Goal: Complete application form

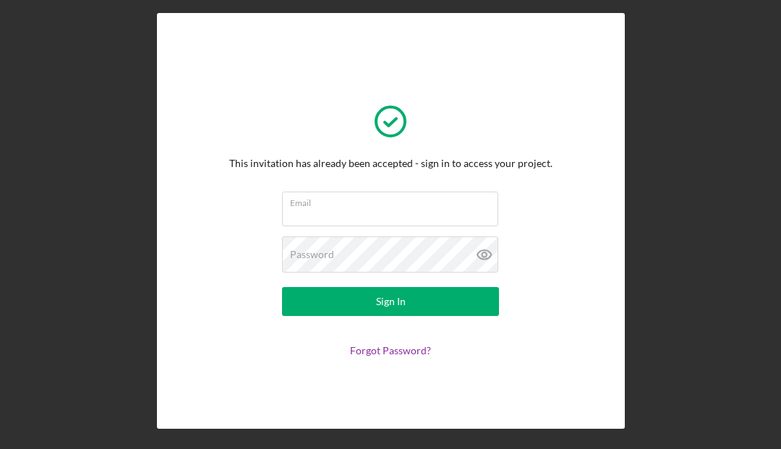
click at [423, 209] on input "Email" at bounding box center [390, 209] width 216 height 35
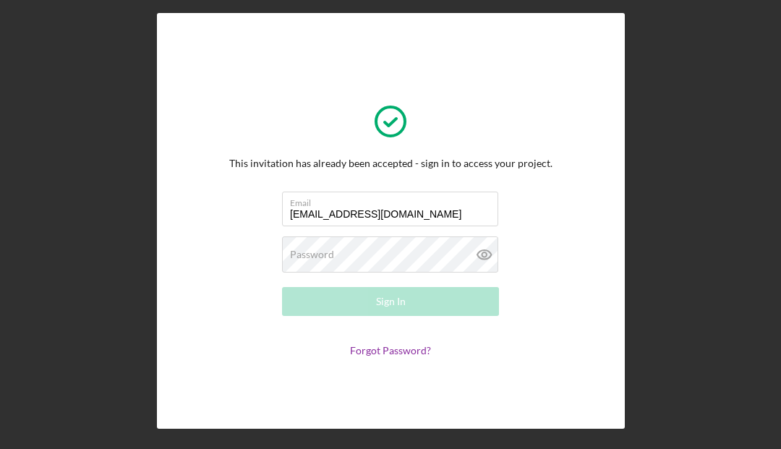
type input "[EMAIL_ADDRESS][DOMAIN_NAME]"
click at [435, 249] on div "Password Required" at bounding box center [390, 255] width 217 height 36
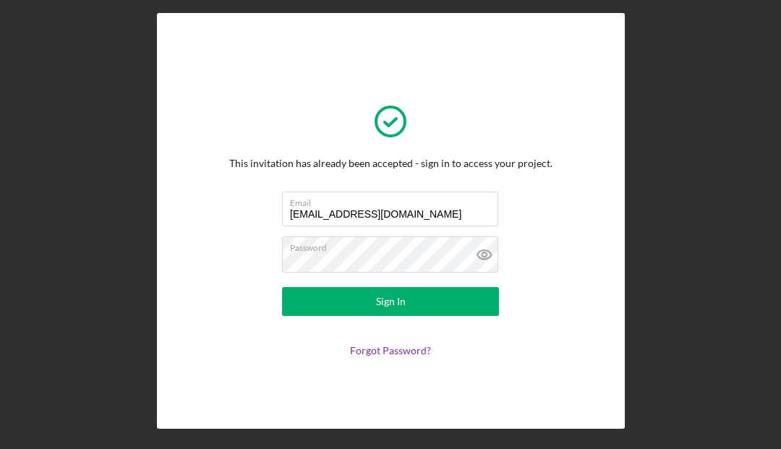
click at [440, 303] on button "Sign In" at bounding box center [390, 301] width 217 height 29
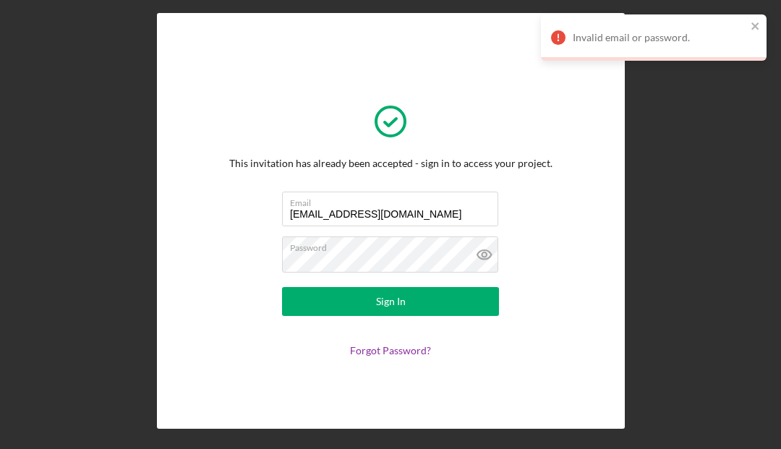
click at [461, 299] on button "Sign In" at bounding box center [390, 301] width 217 height 29
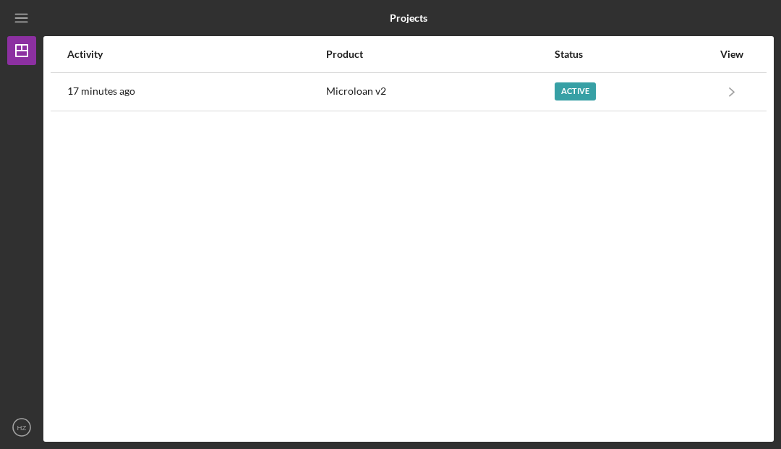
click at [573, 89] on div "Active" at bounding box center [575, 91] width 41 height 18
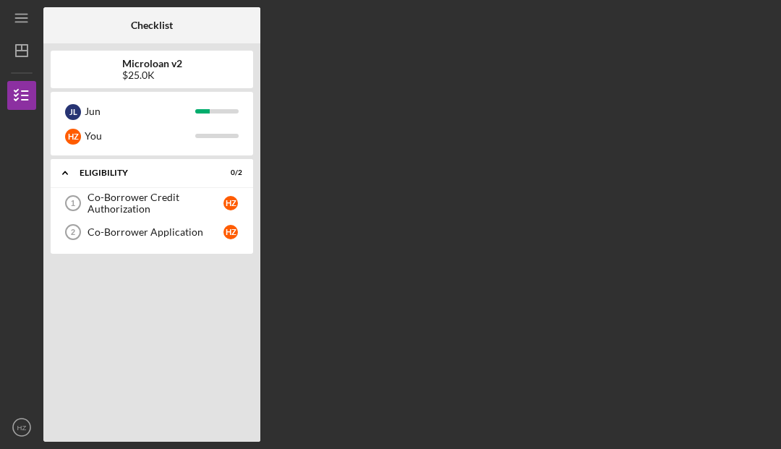
click at [191, 208] on div "Co-Borrower Credit Authorization" at bounding box center [156, 203] width 136 height 23
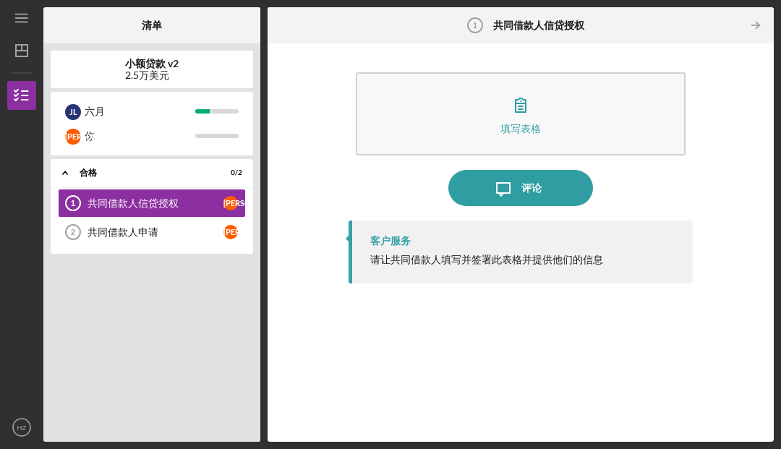
click at [600, 119] on button "填写表格 形式" at bounding box center [521, 113] width 330 height 83
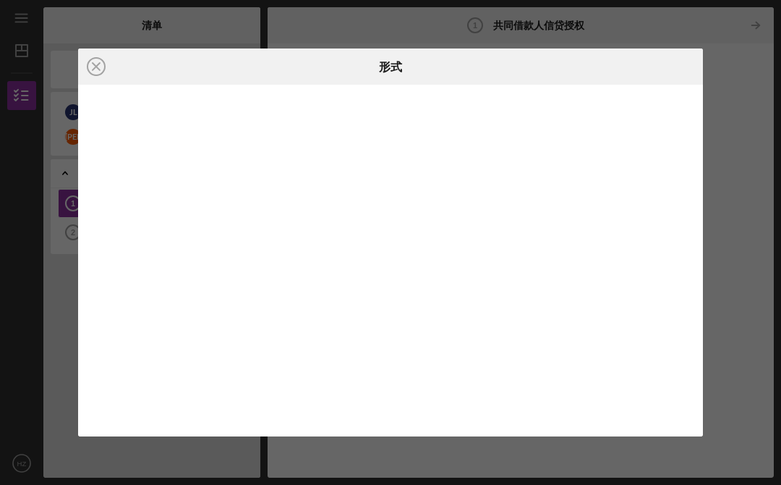
click at [736, 174] on div "Icon/Close 形式" at bounding box center [390, 242] width 781 height 485
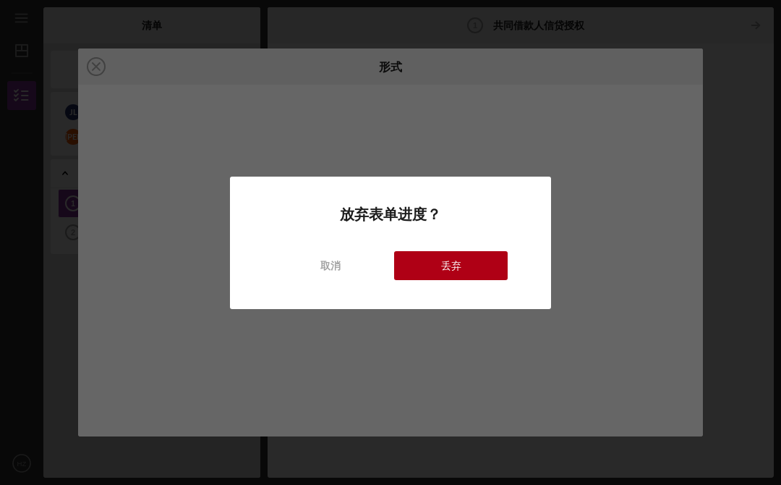
click at [322, 273] on div "取消" at bounding box center [330, 265] width 20 height 29
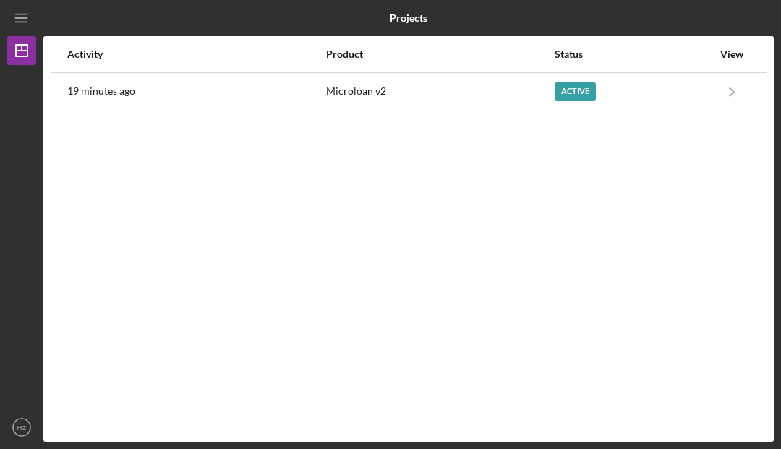
click at [582, 86] on div "Active" at bounding box center [575, 91] width 41 height 18
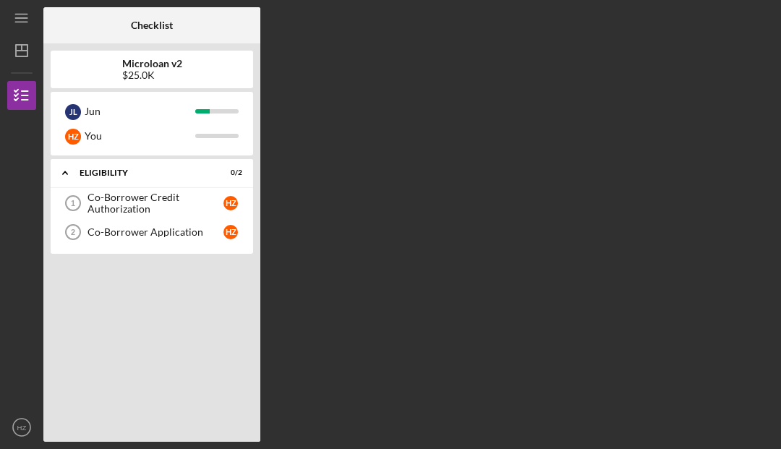
click at [199, 200] on div "Co-Borrower Credit Authorization" at bounding box center [156, 203] width 136 height 23
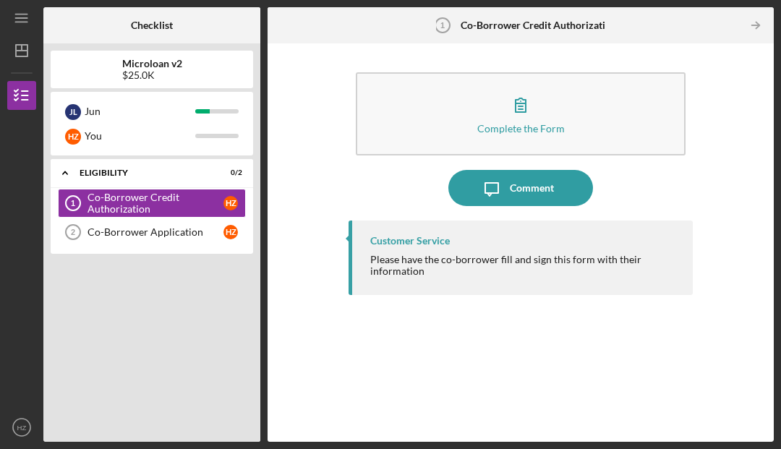
click at [575, 124] on button "Complete the Form Form" at bounding box center [521, 113] width 330 height 83
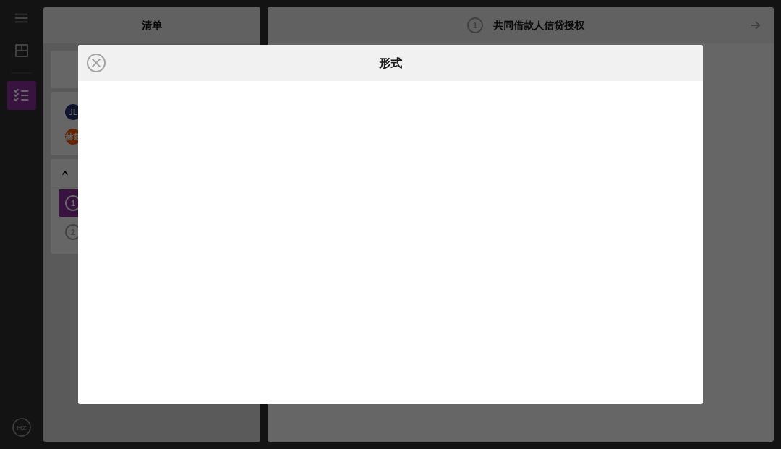
click at [93, 64] on icon "Icon/Close" at bounding box center [96, 63] width 36 height 36
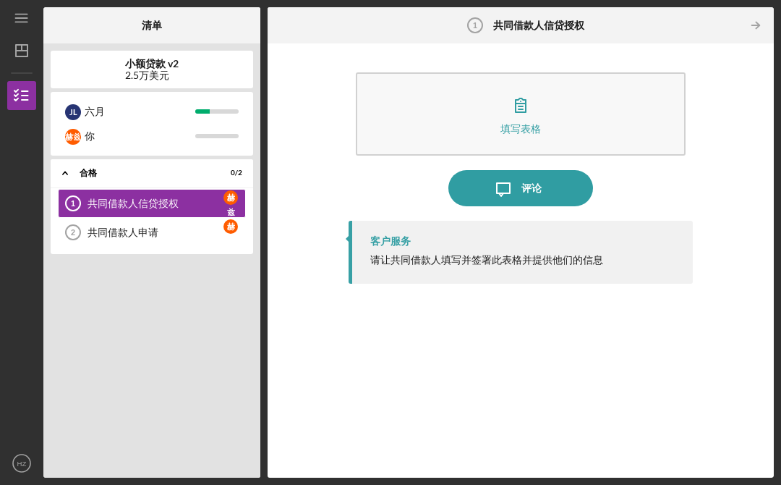
click at [162, 234] on div "共同借款人申请" at bounding box center [156, 232] width 136 height 12
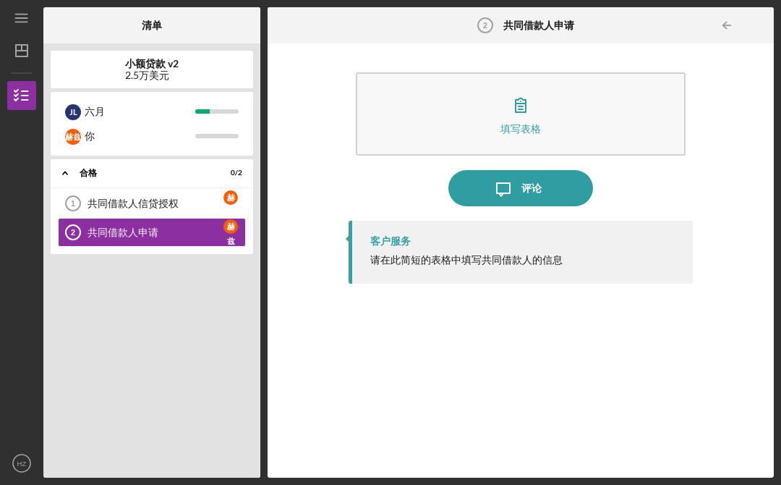
click at [602, 111] on button "填写表格 形式" at bounding box center [521, 113] width 330 height 83
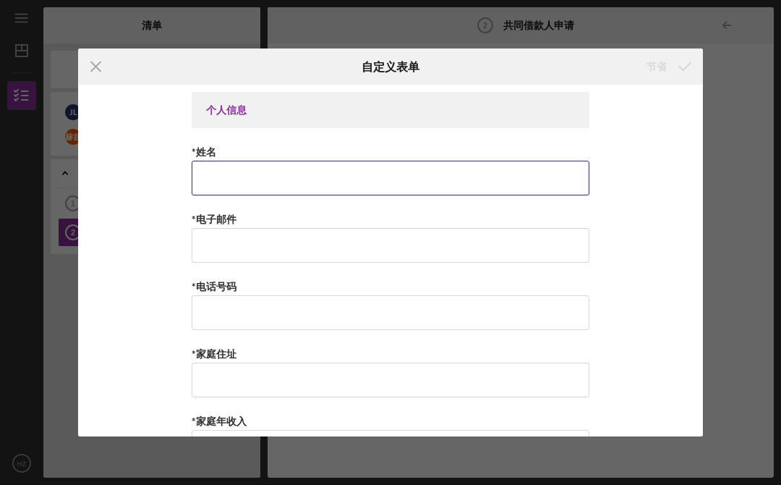
click at [435, 180] on input "*姓名" at bounding box center [391, 178] width 398 height 35
click at [231, 181] on input "Hailing Zhang" at bounding box center [391, 178] width 398 height 35
type input "Haiying Zhang"
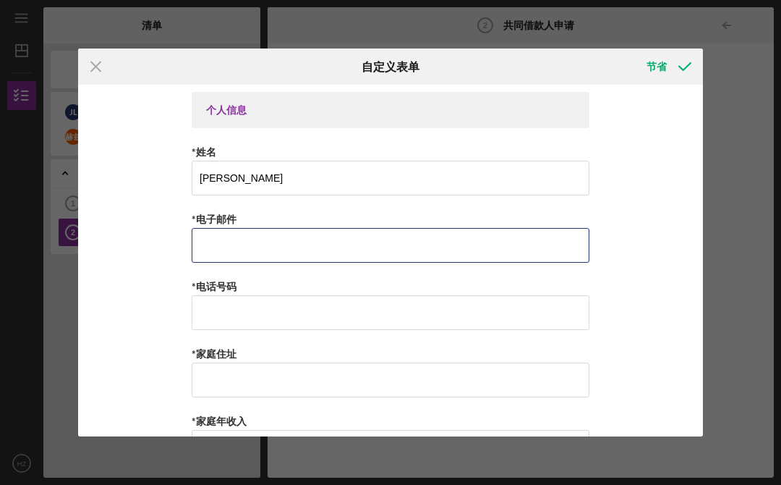
click at [332, 250] on input "*电子邮件" at bounding box center [391, 245] width 398 height 35
type input "Haiyingla@gmail.com"
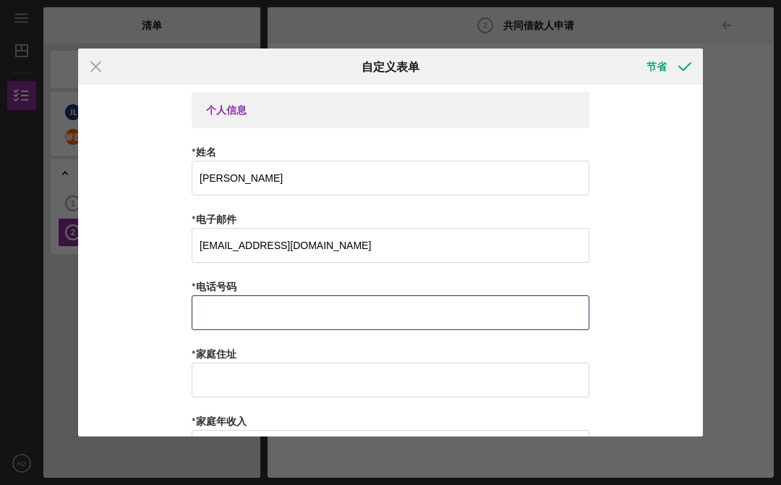
click at [399, 330] on input "*电话号码" at bounding box center [391, 312] width 398 height 35
type input "9495012898"
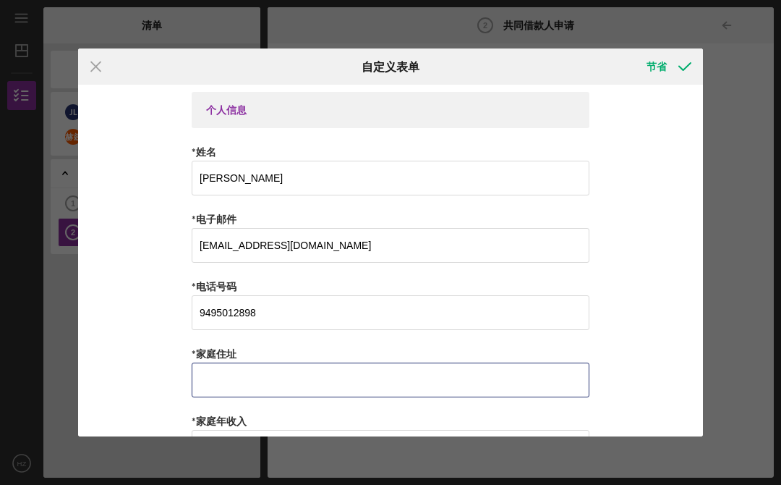
click at [412, 391] on input "*家庭住址" at bounding box center [391, 379] width 398 height 35
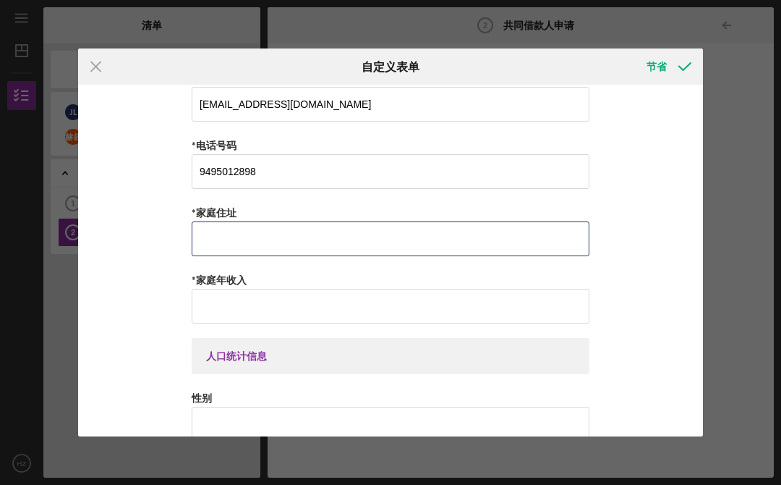
scroll to position [142, 0]
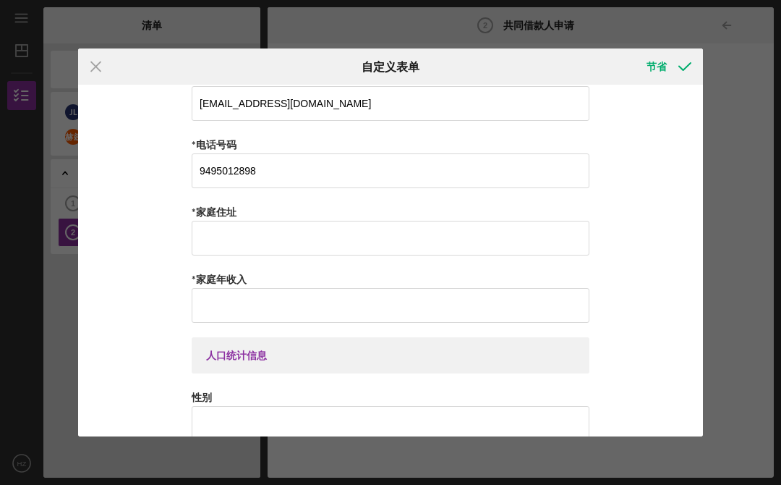
click at [749, 420] on div "Icon/Menu Close 自定义表单 节省 个人信息 *姓名 Haiying Zhang *电子邮件 Haiyingla@gmail.com *电话号码…" at bounding box center [390, 242] width 781 height 485
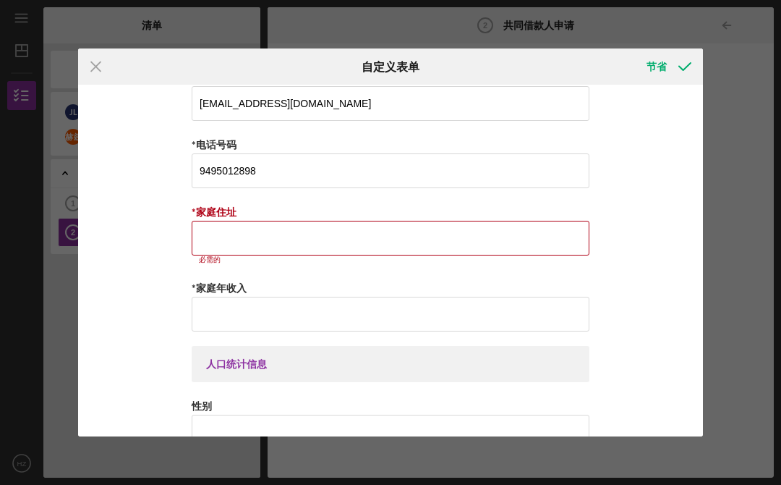
scroll to position [0, 0]
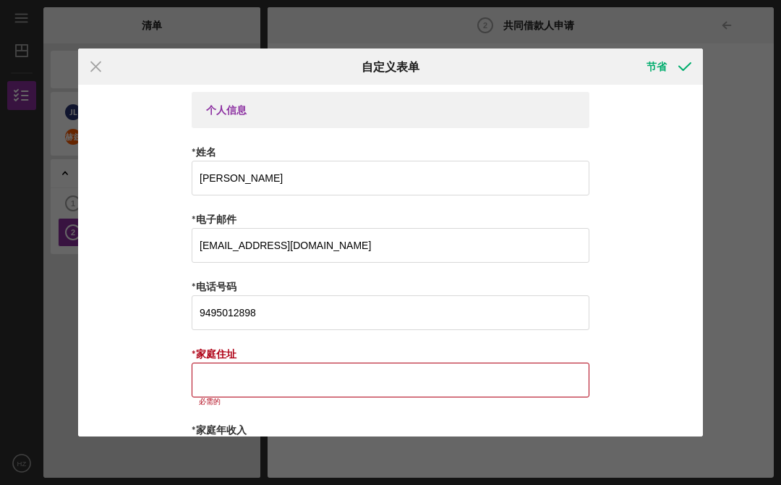
click at [381, 393] on input "*家庭住址" at bounding box center [391, 379] width 398 height 35
click at [278, 385] on input "*家庭住址" at bounding box center [391, 379] width 398 height 35
paste input "家, 26202 San Marino Ct, Mission Viejo, CA 92692"
click at [212, 387] on input "家, 26202 San Marino Ct, Mission Viejo, CA 92692" at bounding box center [391, 379] width 398 height 35
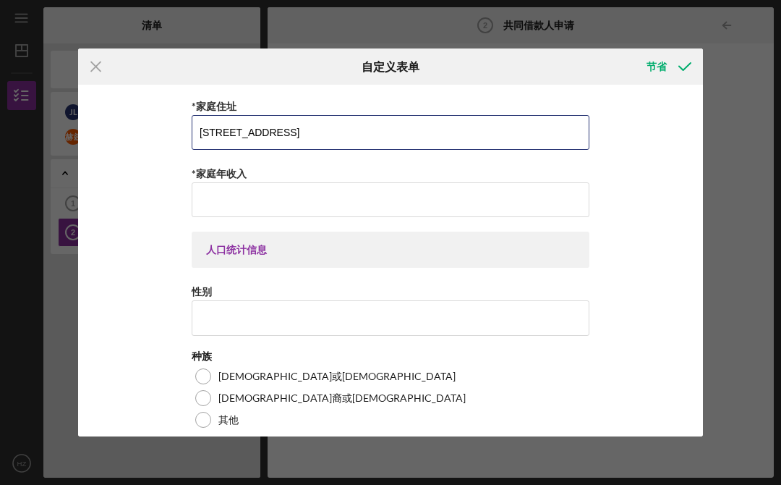
scroll to position [263, 0]
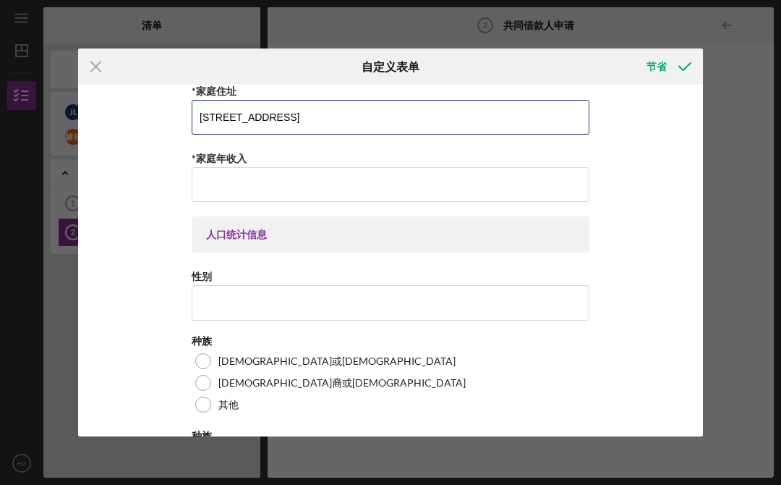
type input "26202 San Marino Ct, Mission Viejo, CA 92692"
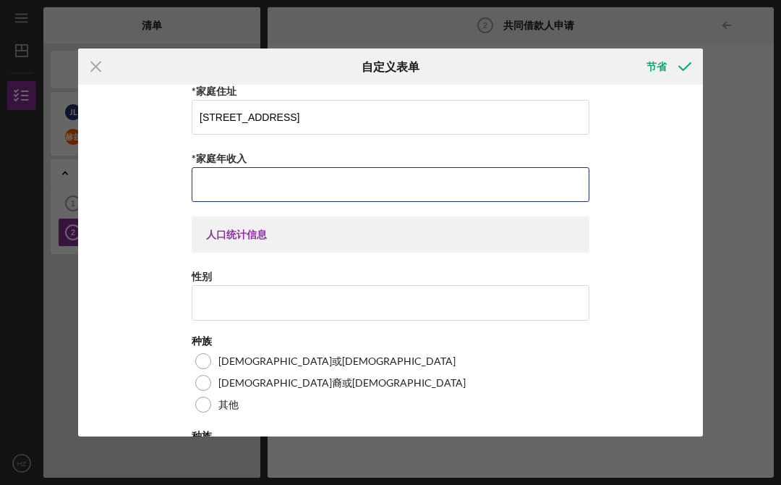
click at [392, 199] on input "*家庭年收入" at bounding box center [391, 184] width 398 height 35
type input "$120,000"
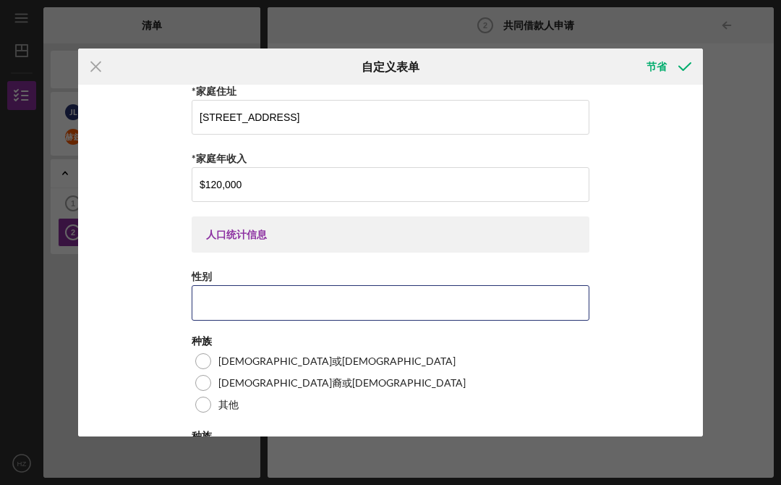
click at [422, 320] on input "性别" at bounding box center [391, 302] width 398 height 35
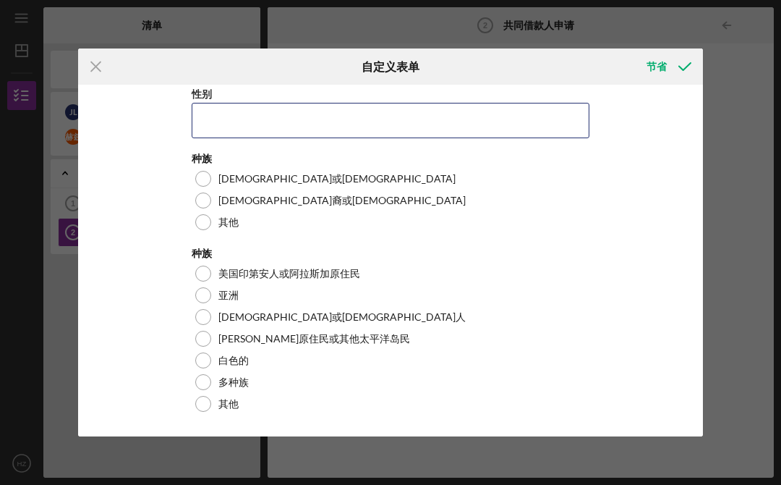
scroll to position [461, 0]
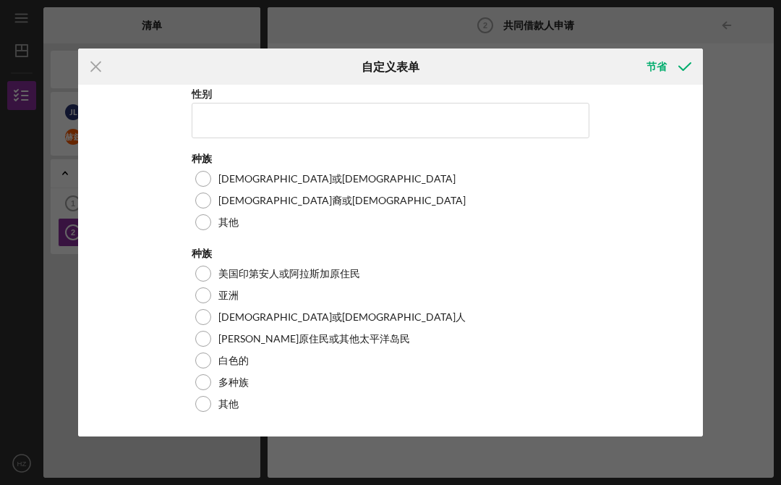
click at [202, 292] on div at bounding box center [203, 295] width 16 height 16
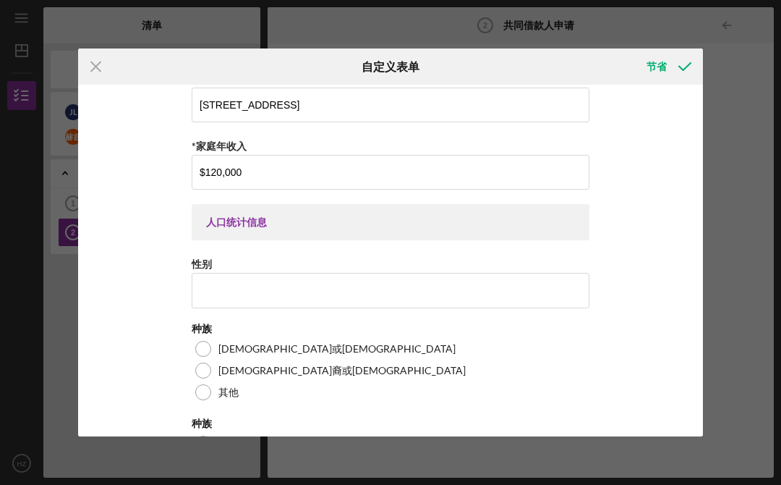
scroll to position [261, 0]
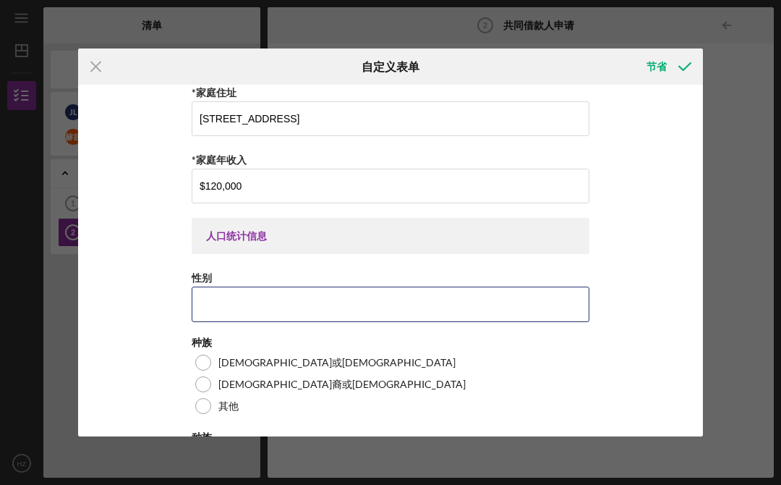
click at [529, 312] on input "性别" at bounding box center [391, 303] width 398 height 35
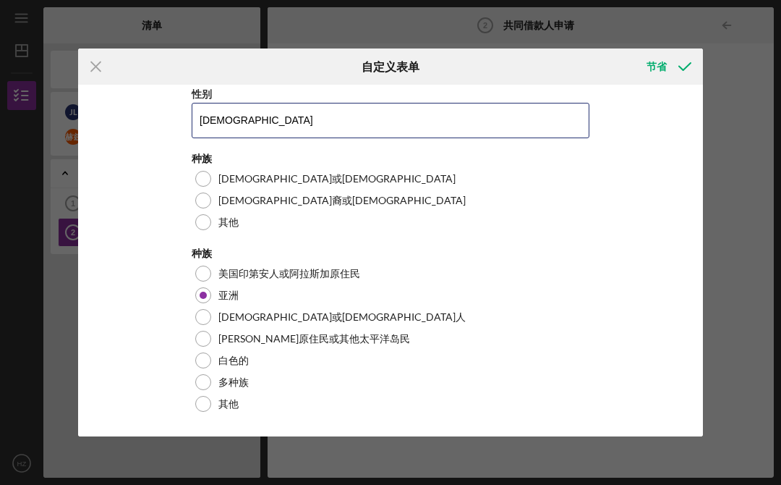
scroll to position [461, 0]
type input "Female"
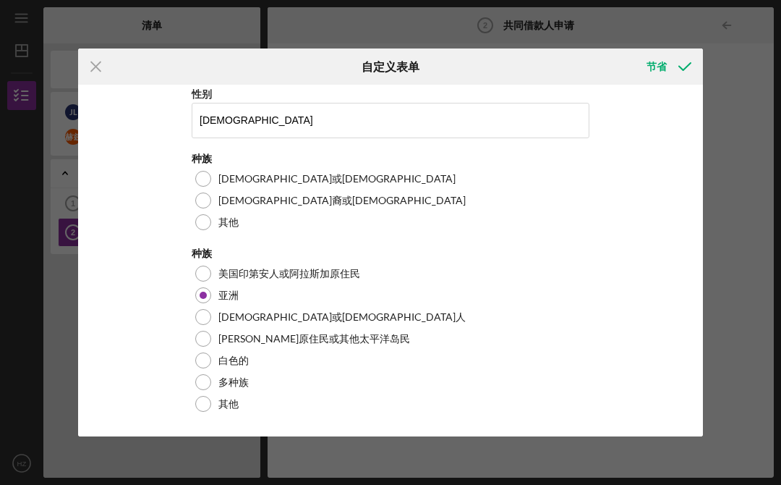
click at [652, 195] on div "个人信息 *姓名 Haiying Zhang *电子邮件 Haiyingla@gmail.com *电话号码 9495012898 *家庭住址 26202 S…" at bounding box center [390, 261] width 625 height 352
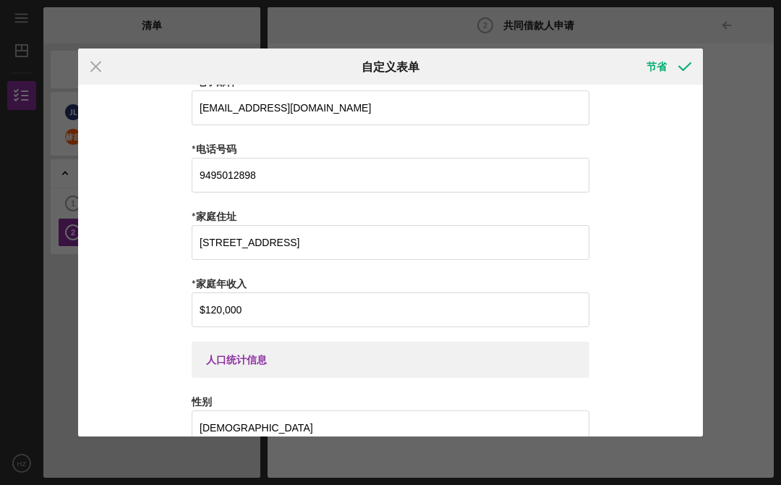
scroll to position [116, 0]
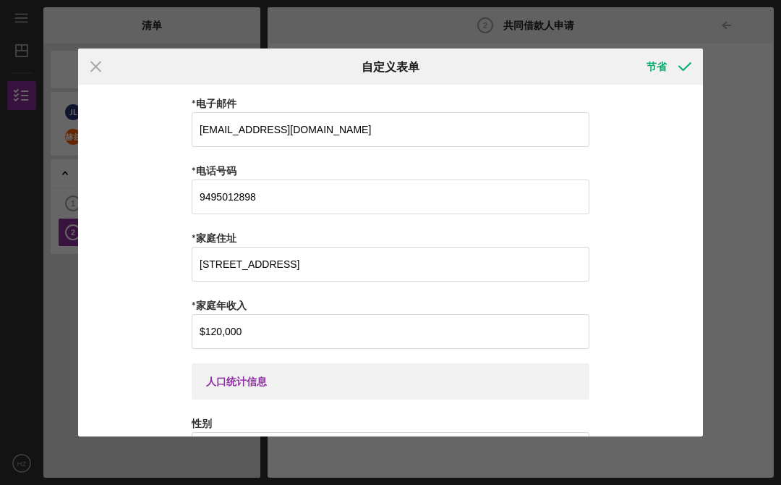
click at [679, 56] on icon "submit" at bounding box center [685, 66] width 36 height 36
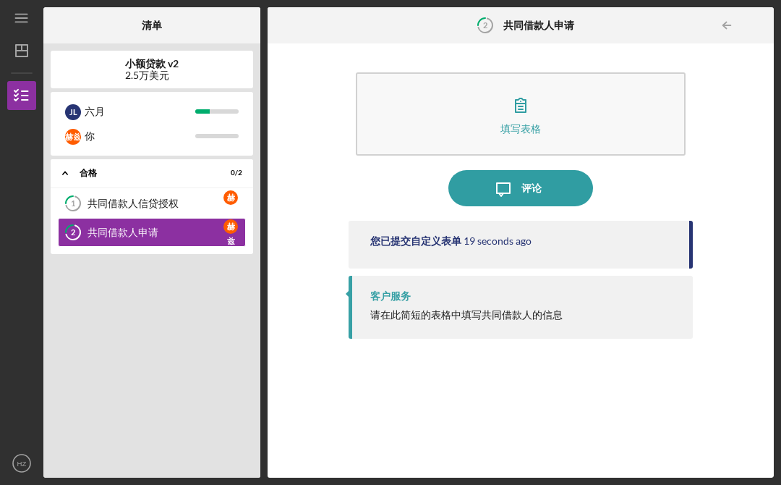
click at [658, 312] on div "请在此简短的表格中填写共同借款人的信息" at bounding box center [524, 315] width 308 height 12
click at [604, 303] on div "客户服务 请在此简短的表格中填写共同借款人的信息" at bounding box center [521, 307] width 344 height 63
